Goal: Transaction & Acquisition: Subscribe to service/newsletter

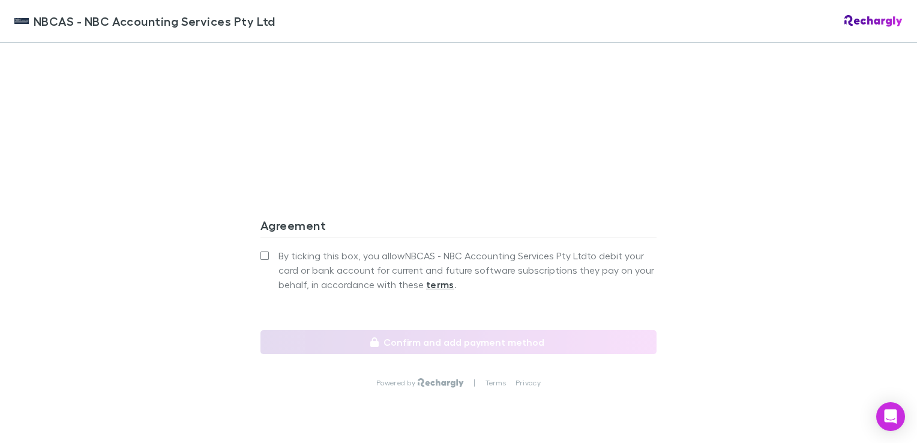
scroll to position [1080, 0]
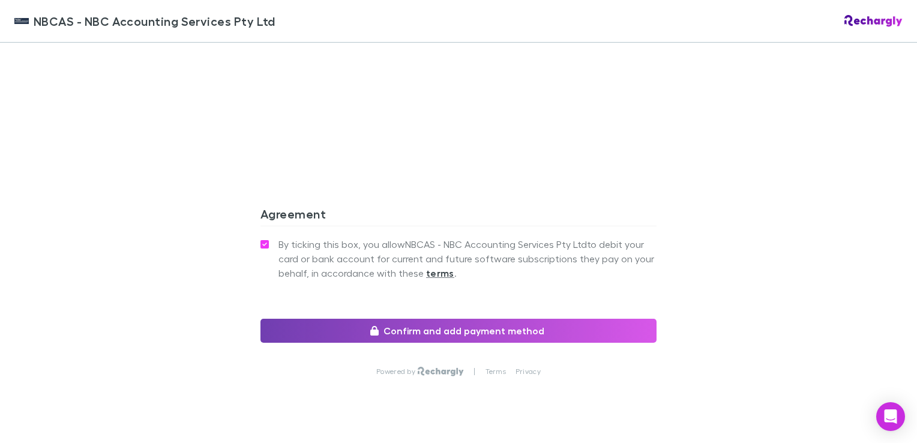
click at [458, 328] on button "Confirm and add payment method" at bounding box center [458, 331] width 396 height 24
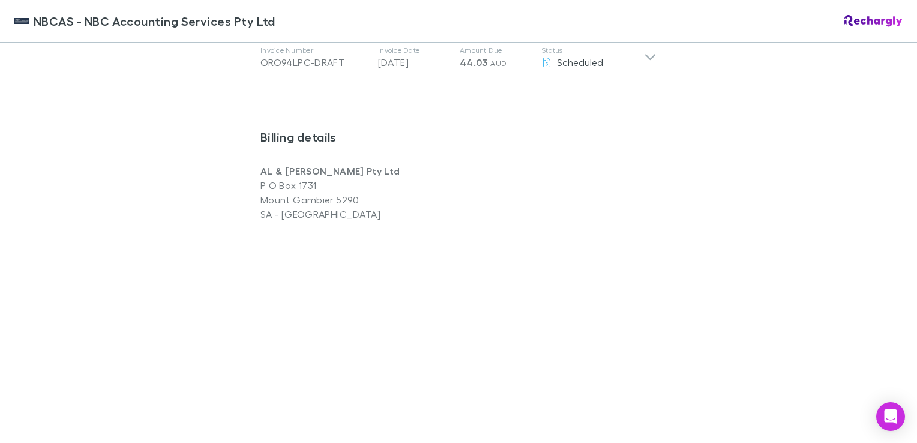
scroll to position [718, 0]
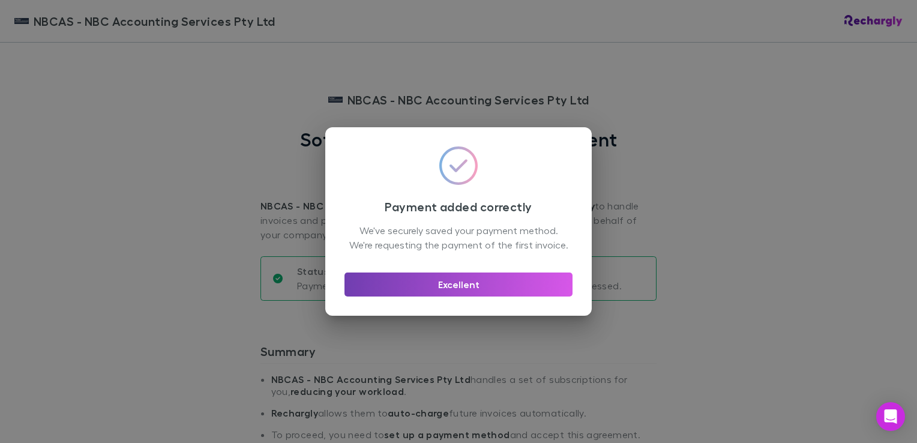
click at [455, 293] on button "Excellent" at bounding box center [458, 284] width 228 height 24
